Goal: Transaction & Acquisition: Purchase product/service

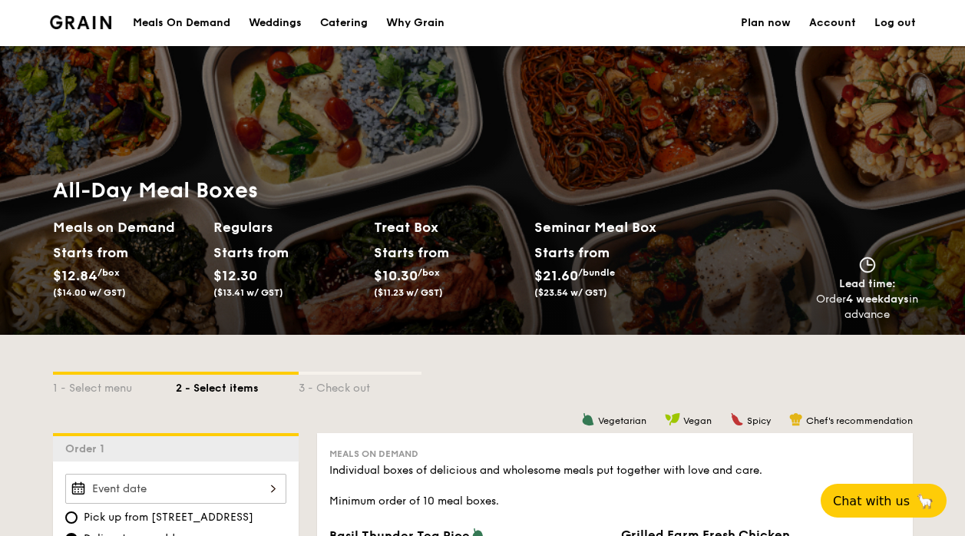
click at [172, 20] on div "Meals On Demand" at bounding box center [182, 23] width 98 height 46
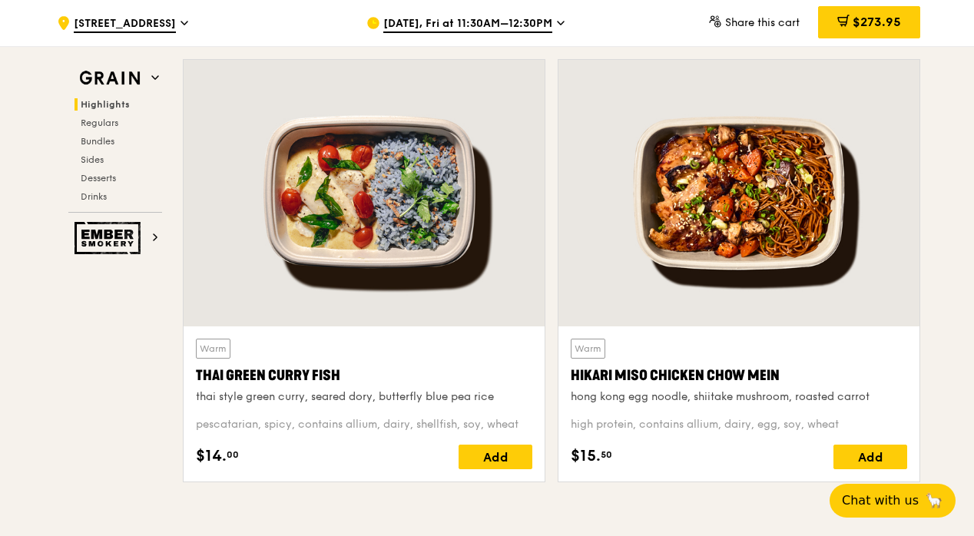
scroll to position [614, 0]
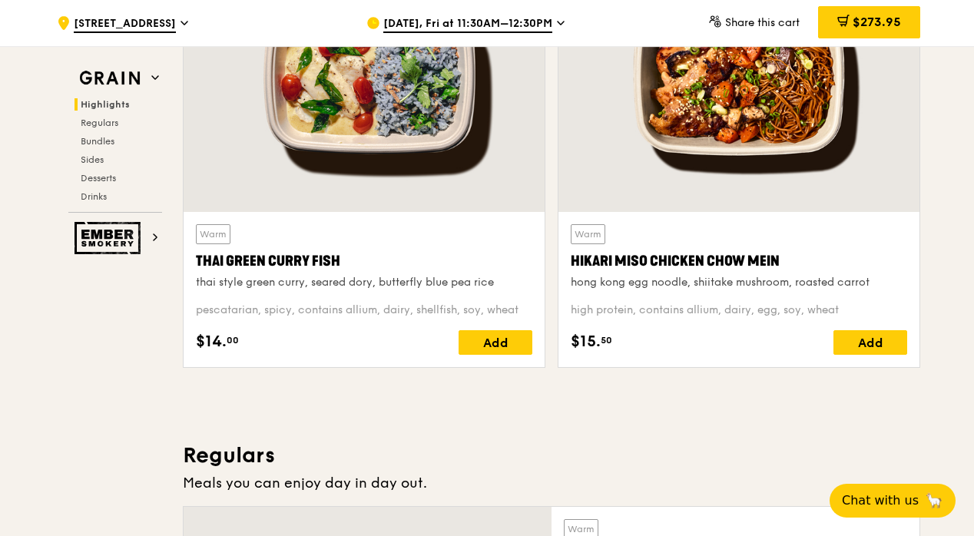
click at [231, 257] on div "Thai Green Curry Fish" at bounding box center [364, 260] width 336 height 21
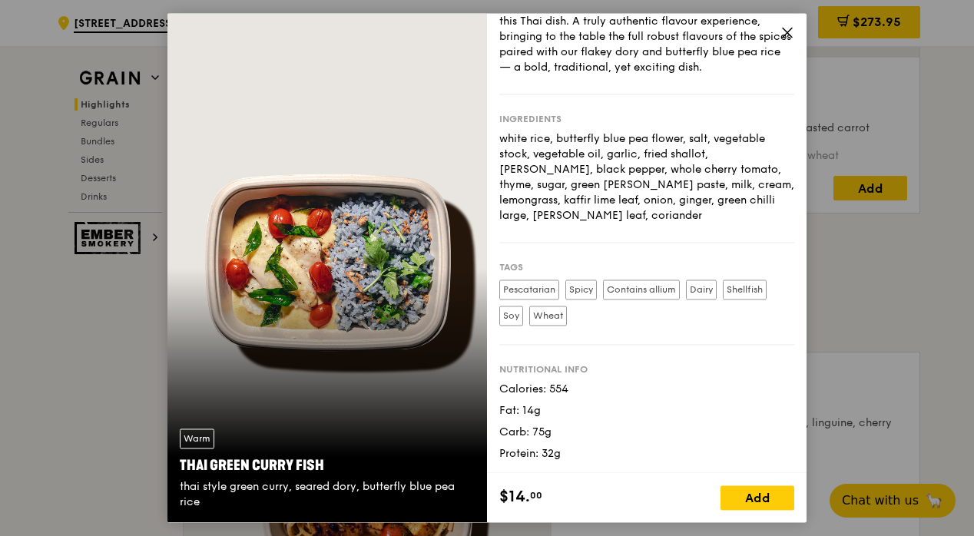
scroll to position [0, 0]
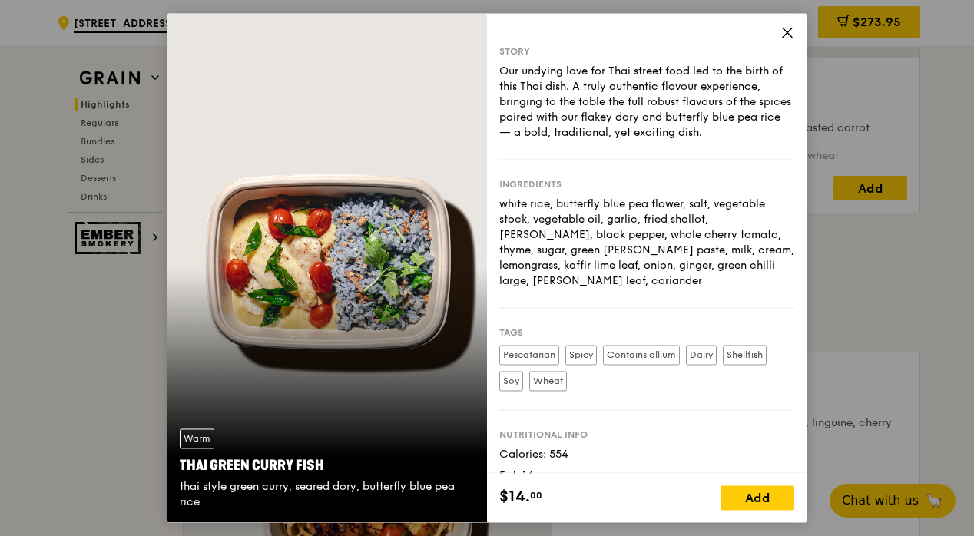
click at [781, 35] on icon at bounding box center [787, 32] width 14 height 14
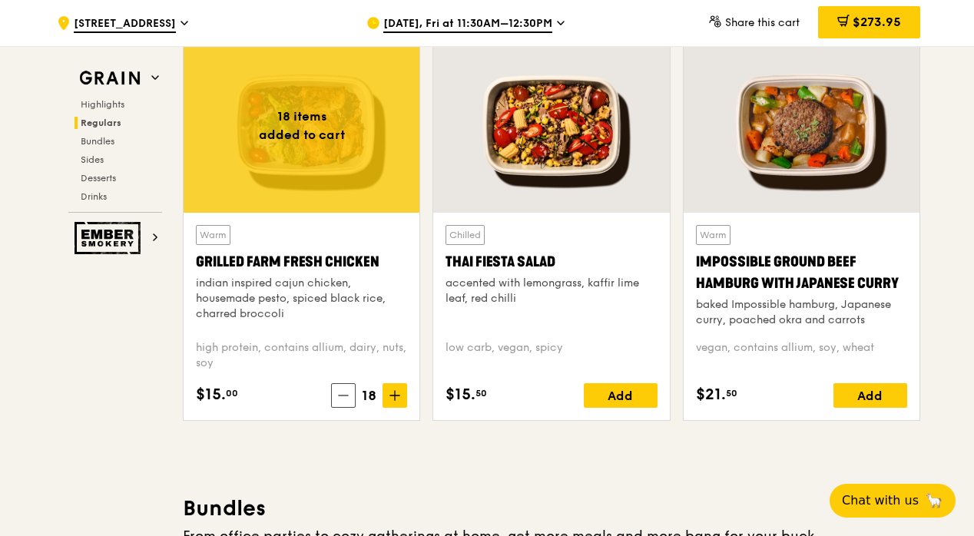
scroll to position [1767, 0]
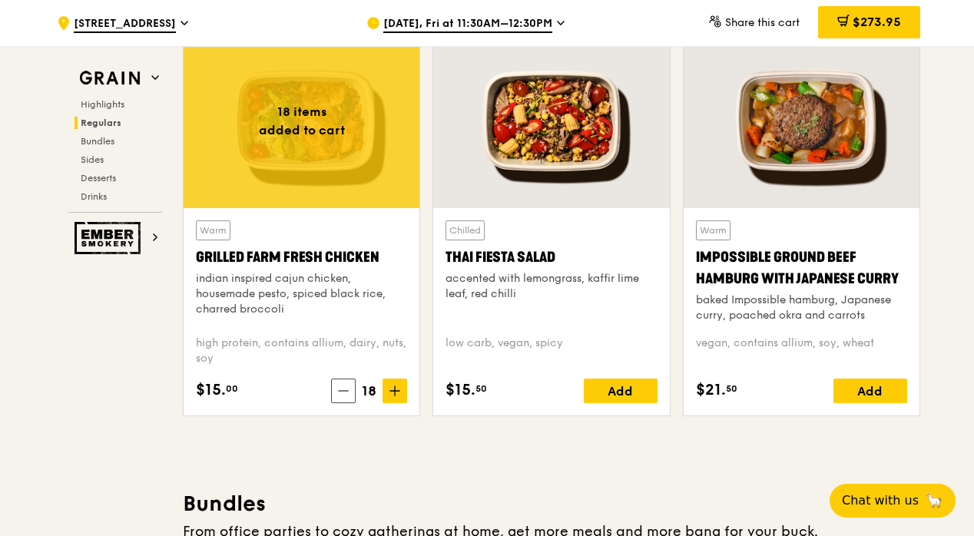
click at [324, 288] on div "indian inspired cajun chicken, housemade pesto, spiced black rice, charred broc…" at bounding box center [301, 294] width 211 height 46
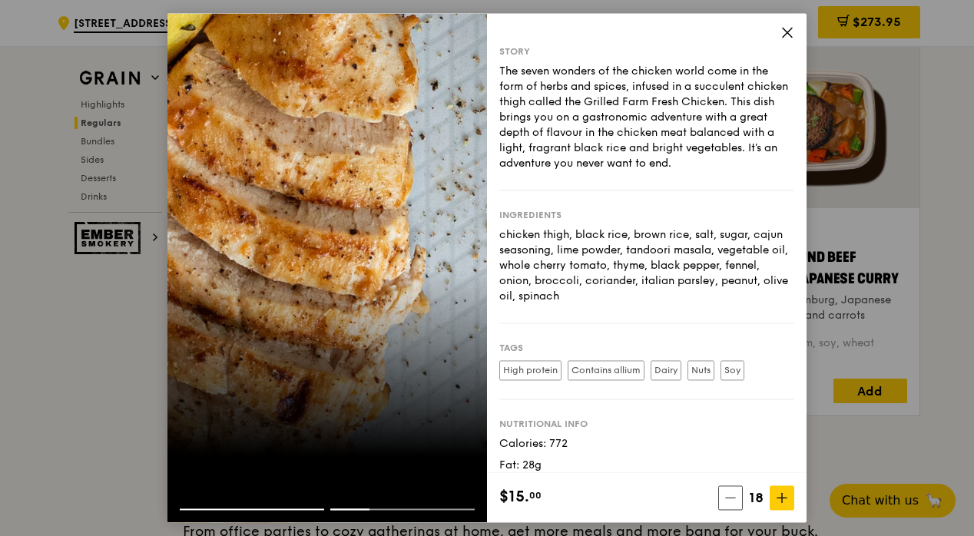
click at [206, 509] on div at bounding box center [252, 510] width 144 height 2
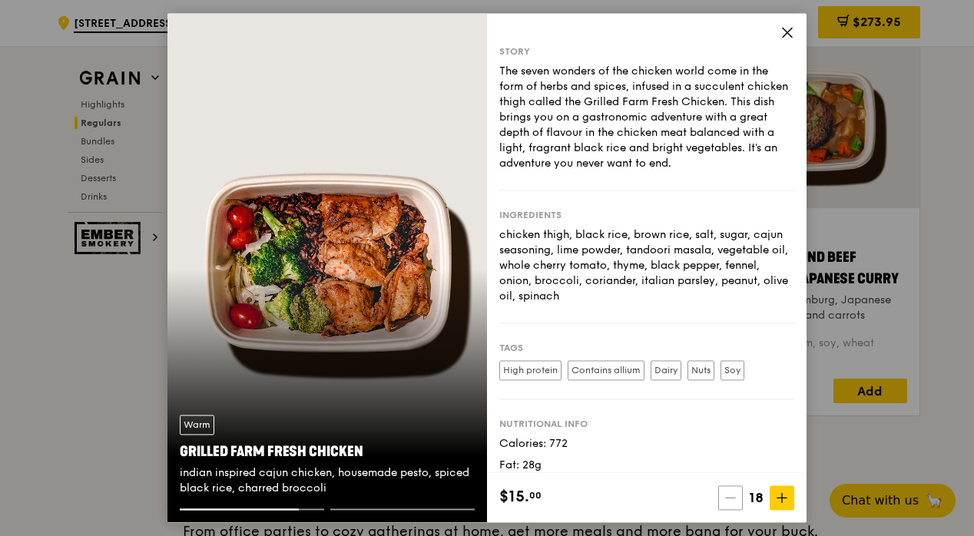
click at [728, 501] on icon at bounding box center [730, 498] width 11 height 11
click at [729, 501] on icon at bounding box center [731, 498] width 11 height 11
click at [728, 501] on icon at bounding box center [730, 498] width 11 height 11
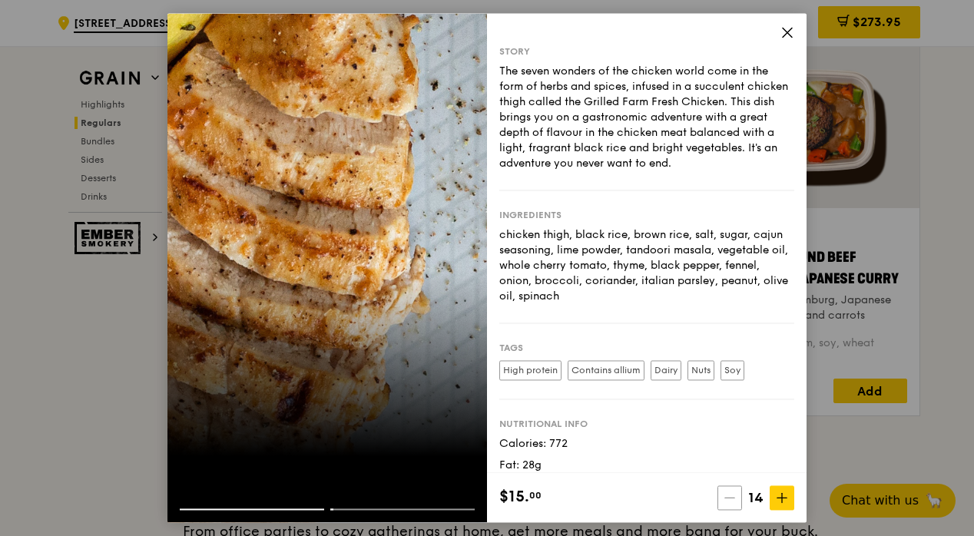
click at [729, 501] on icon at bounding box center [729, 498] width 11 height 11
click at [728, 501] on icon at bounding box center [730, 498] width 11 height 11
click at [728, 501] on icon at bounding box center [732, 498] width 11 height 11
click at [729, 501] on icon at bounding box center [732, 498] width 11 height 11
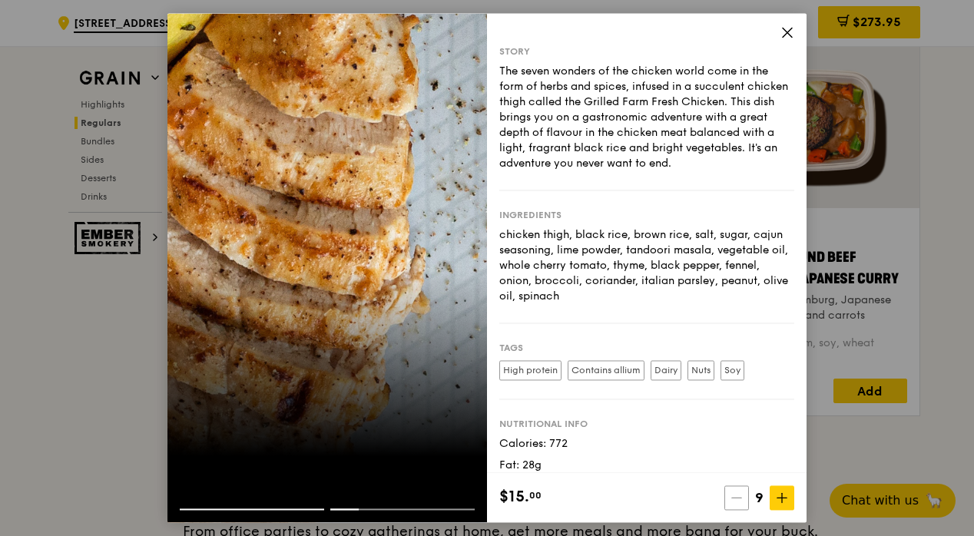
click at [728, 501] on span at bounding box center [736, 498] width 25 height 25
click at [728, 501] on span at bounding box center [737, 498] width 25 height 25
click at [728, 501] on span at bounding box center [736, 498] width 25 height 25
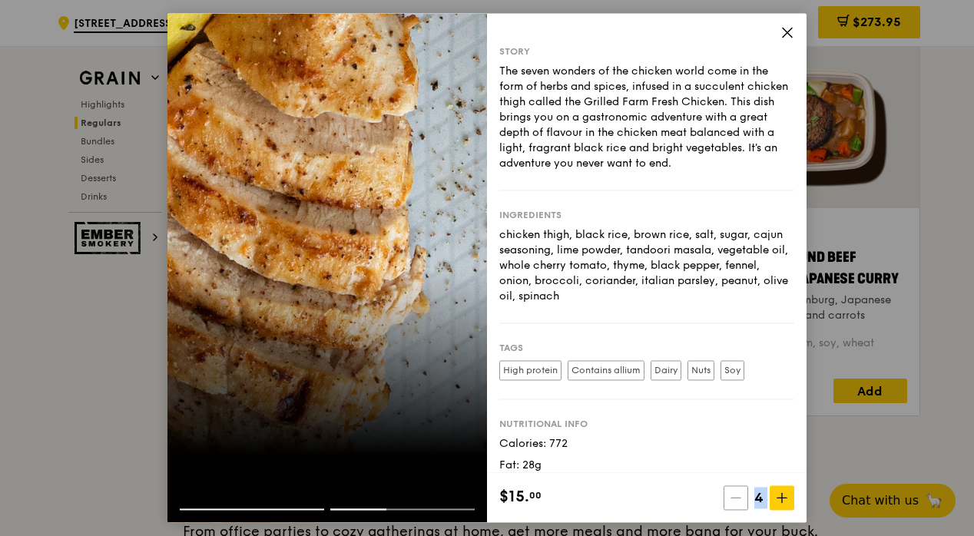
click at [728, 501] on span at bounding box center [735, 498] width 25 height 25
click at [728, 501] on span at bounding box center [736, 498] width 25 height 25
click at [729, 502] on div "Add" at bounding box center [757, 498] width 74 height 25
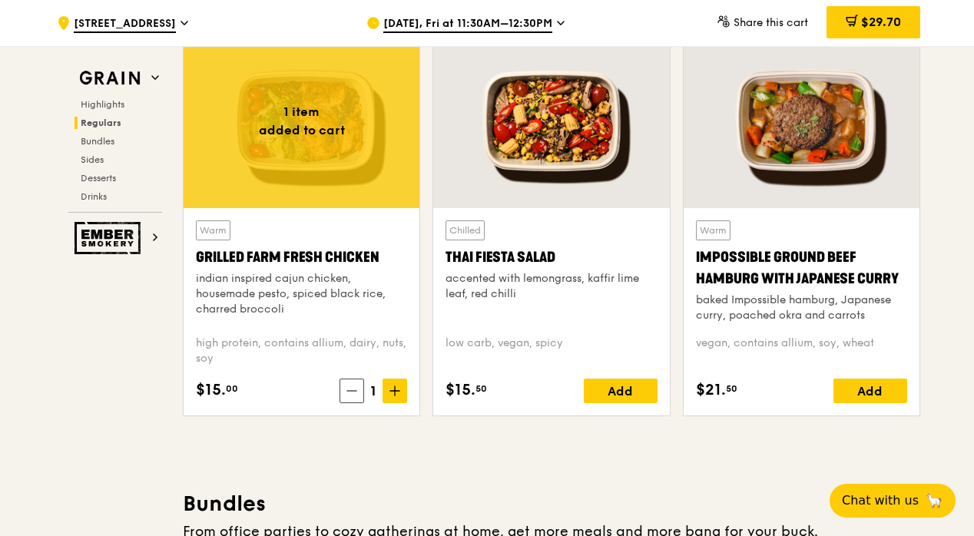
click at [322, 279] on div "indian inspired cajun chicken, housemade pesto, spiced black rice, charred broc…" at bounding box center [301, 294] width 211 height 46
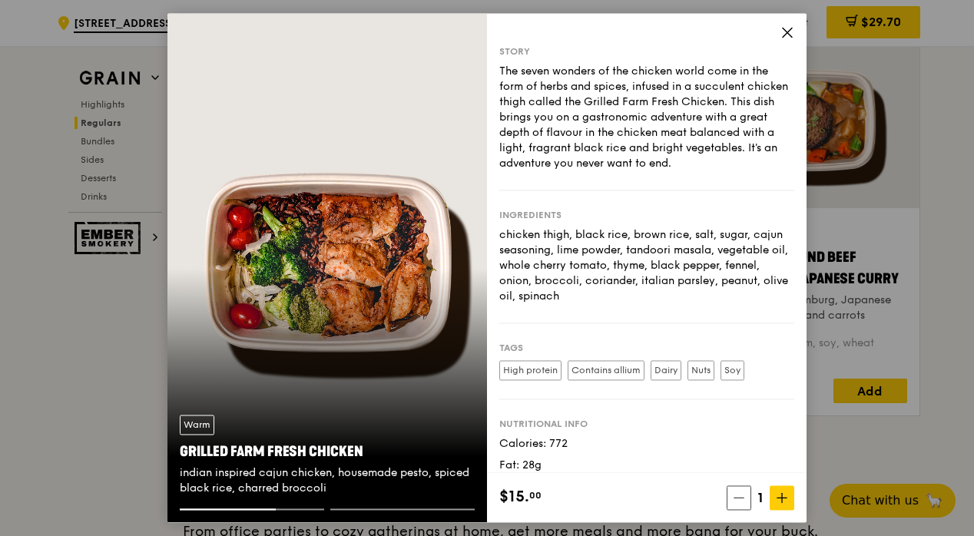
drag, startPoint x: 175, startPoint y: 37, endPoint x: 355, endPoint y: 174, distance: 226.3
click at [364, 180] on div "Warm Grilled Farm Fresh Chicken indian inspired cajun chicken, housemade pesto,…" at bounding box center [326, 267] width 319 height 509
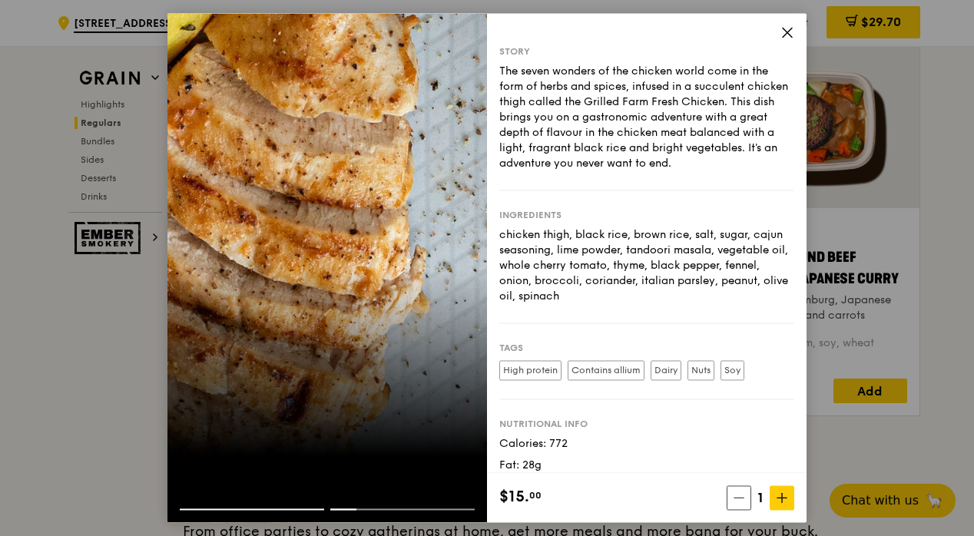
click at [250, 505] on div at bounding box center [326, 496] width 319 height 25
click at [266, 509] on div at bounding box center [252, 510] width 144 height 2
click at [204, 510] on div at bounding box center [326, 516] width 319 height 14
click at [785, 30] on icon at bounding box center [787, 32] width 14 height 14
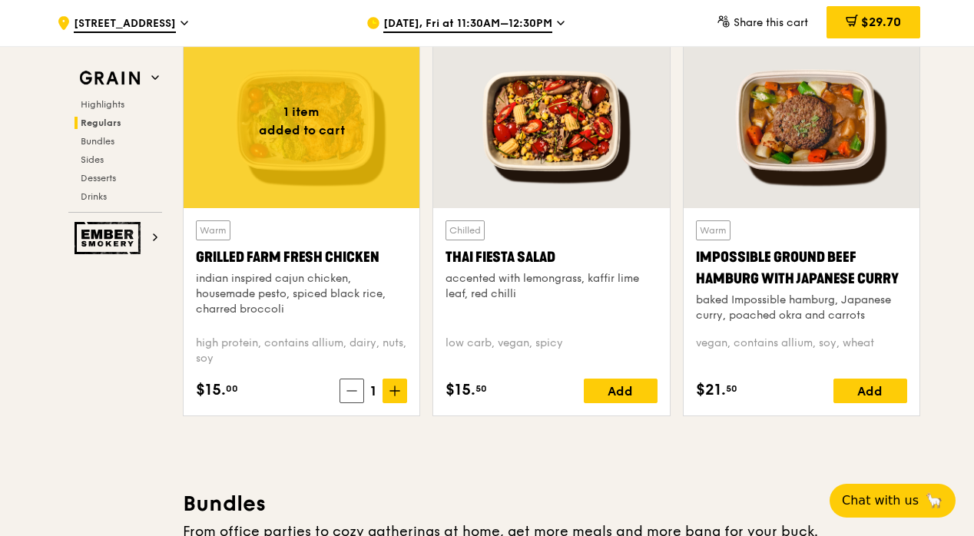
click at [324, 244] on div "Warm Grilled Farm Fresh Chicken indian inspired cajun chicken, housemade pesto,…" at bounding box center [301, 271] width 211 height 103
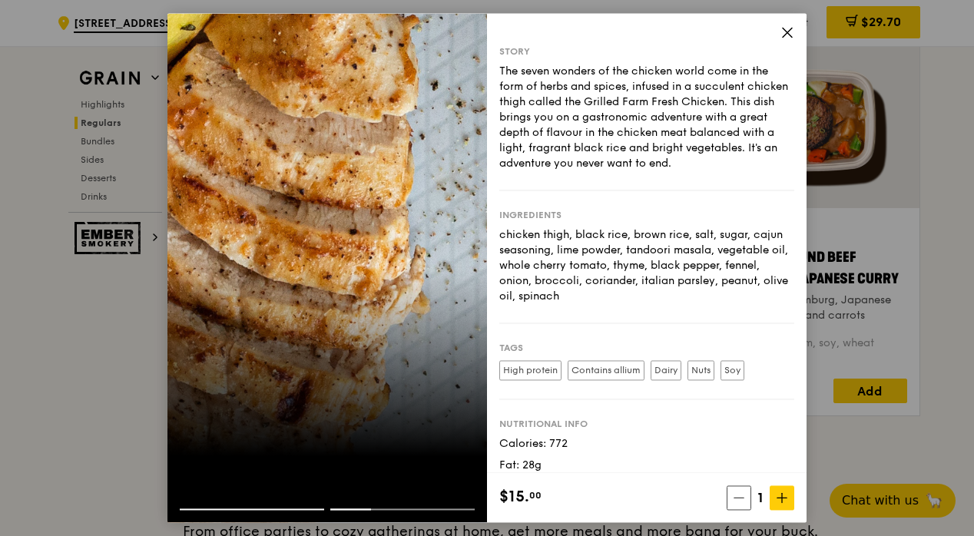
click at [780, 32] on icon at bounding box center [787, 32] width 14 height 14
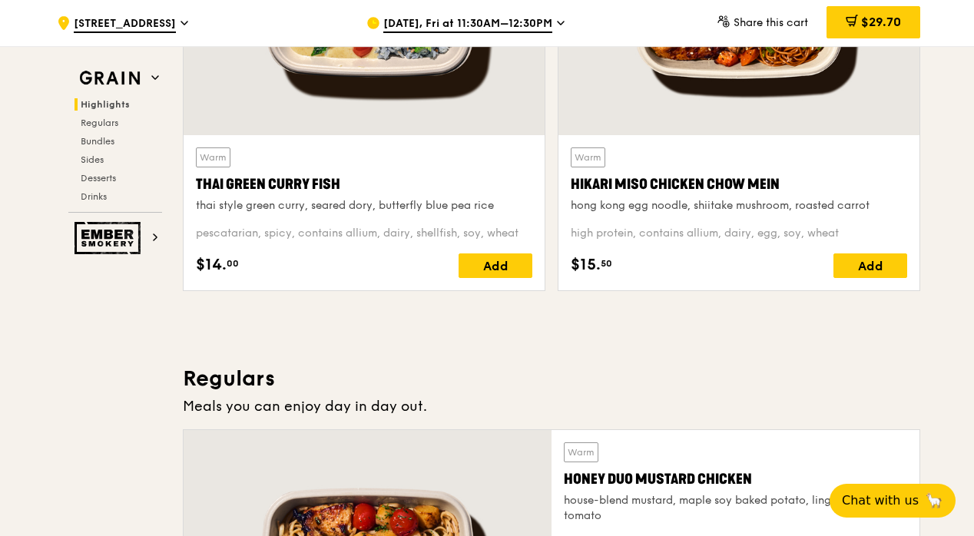
scroll to position [461, 0]
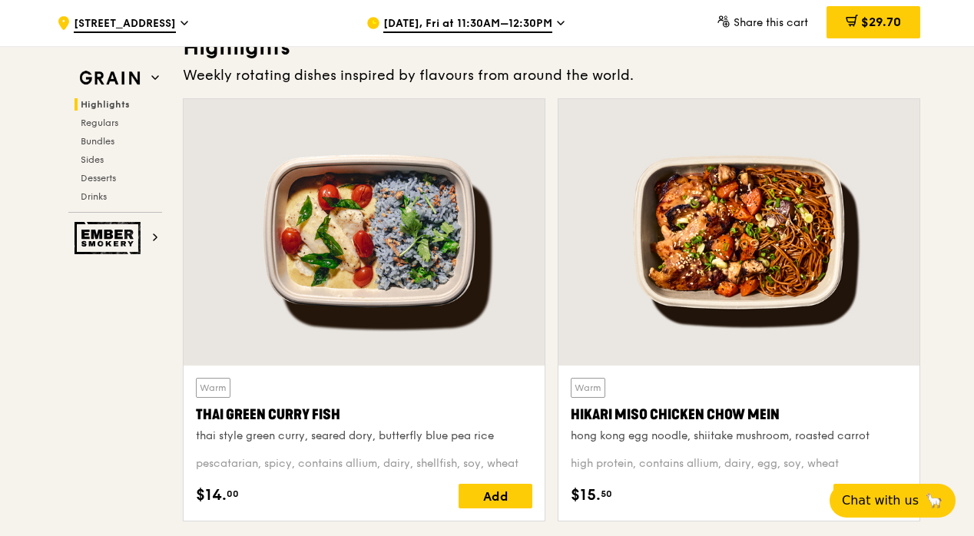
click at [378, 252] on div at bounding box center [363, 232] width 361 height 266
